Goal: Consume media (video, audio)

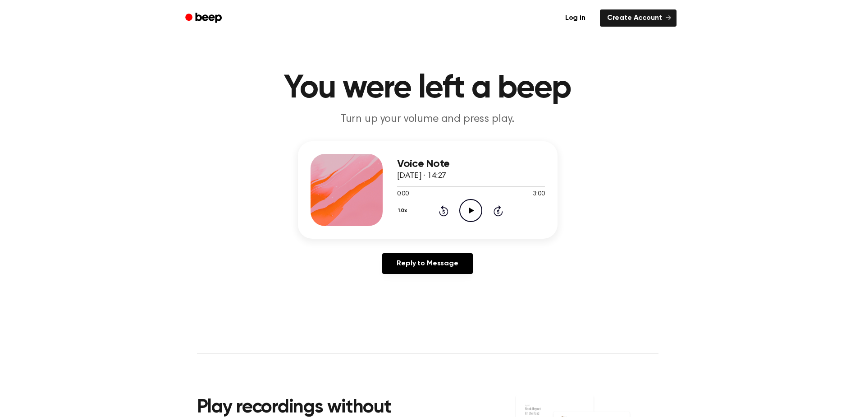
click at [469, 211] on icon "Play Audio" at bounding box center [470, 210] width 23 height 23
click at [445, 212] on icon "Rewind 5 seconds" at bounding box center [444, 211] width 10 height 12
drag, startPoint x: 445, startPoint y: 212, endPoint x: 467, endPoint y: 212, distance: 22.5
click at [467, 212] on icon "Pause Audio" at bounding box center [470, 210] width 23 height 23
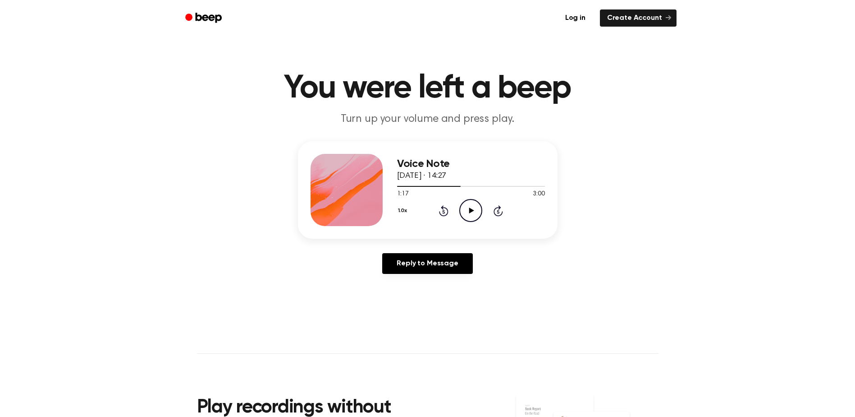
click at [467, 212] on icon "Play Audio" at bounding box center [470, 210] width 23 height 23
click at [448, 211] on icon at bounding box center [443, 210] width 9 height 11
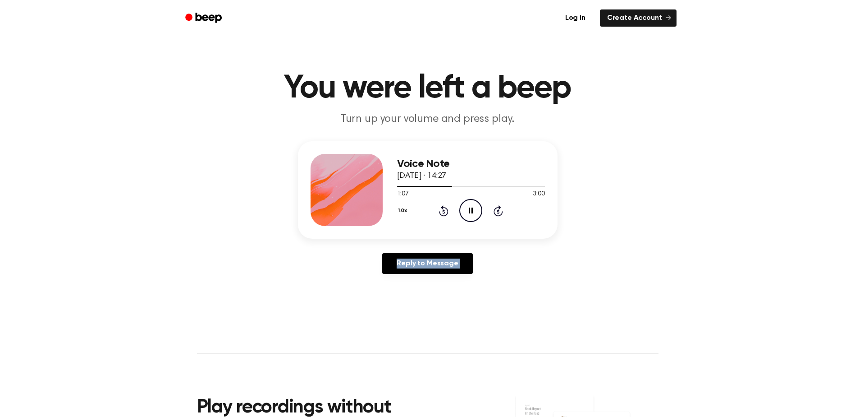
click at [448, 211] on icon at bounding box center [443, 210] width 9 height 11
